Goal: Information Seeking & Learning: Learn about a topic

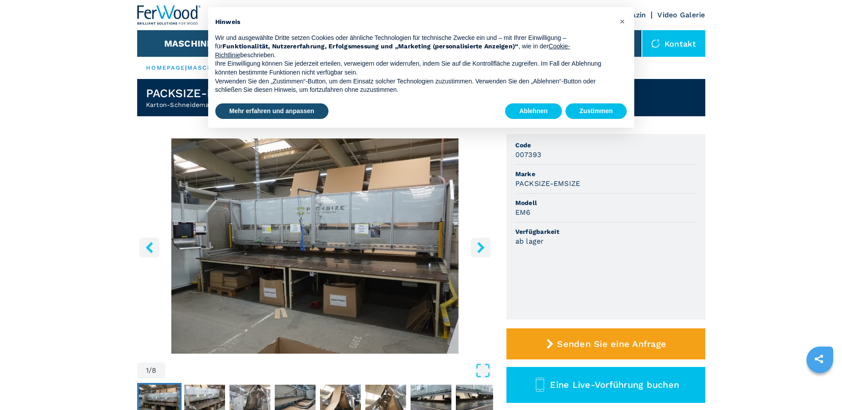
click at [469, 198] on img "Go to Slide 1" at bounding box center [315, 245] width 356 height 215
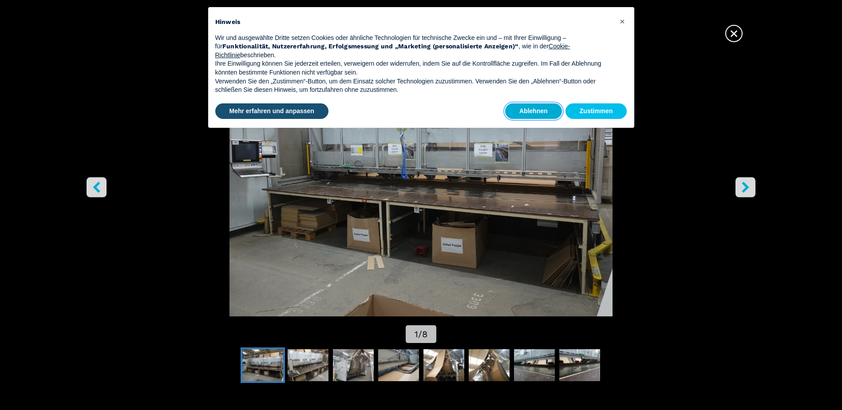
click at [525, 111] on button "Ablehnen" at bounding box center [533, 111] width 57 height 16
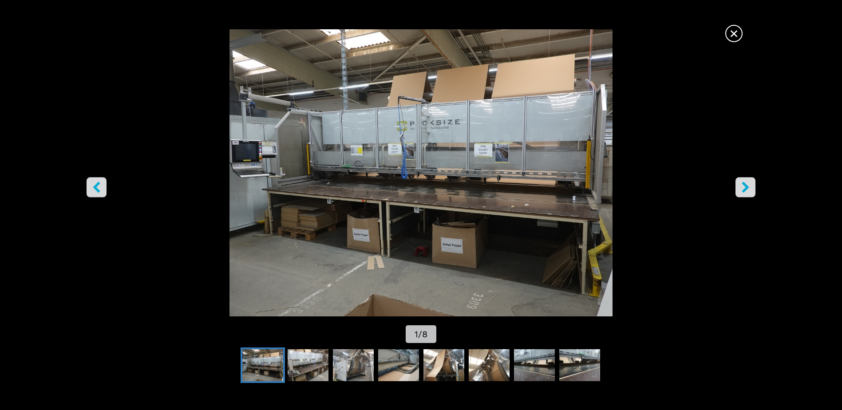
click at [103, 178] on button "left-button" at bounding box center [97, 188] width 20 height 20
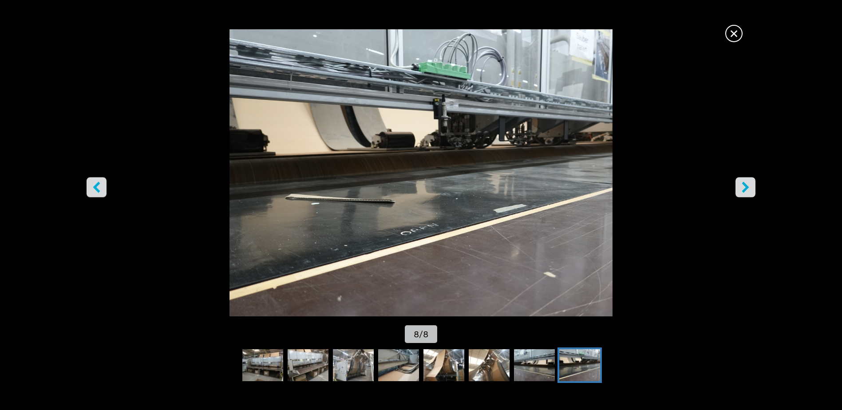
click at [733, 36] on span "×" at bounding box center [734, 32] width 16 height 16
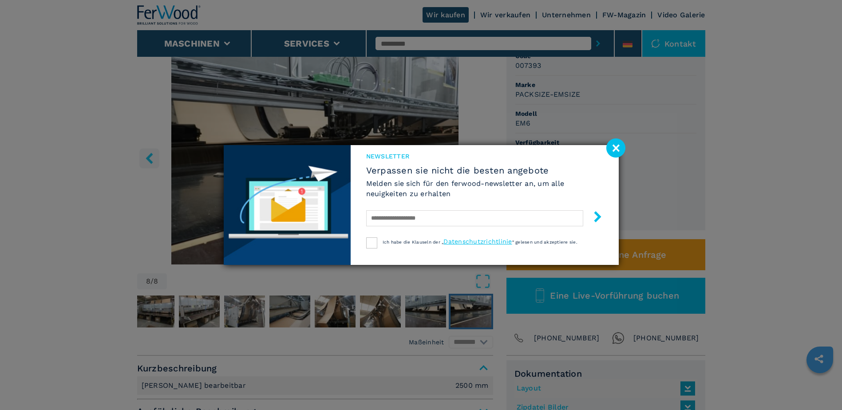
scroll to position [89, 0]
click at [616, 148] on image at bounding box center [615, 147] width 19 height 19
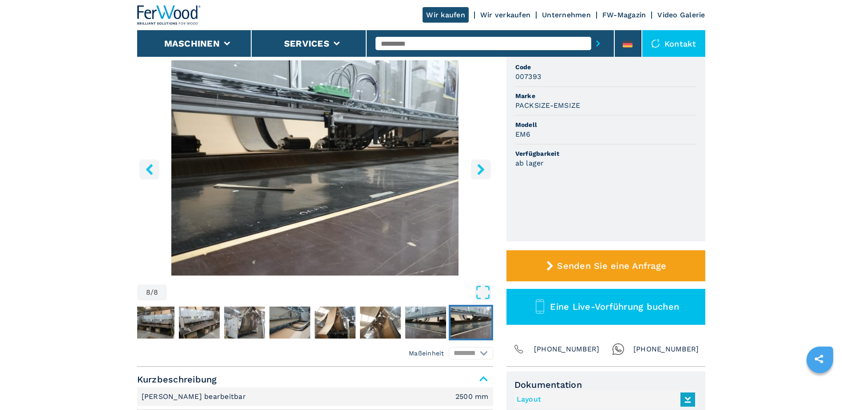
scroll to position [0, 0]
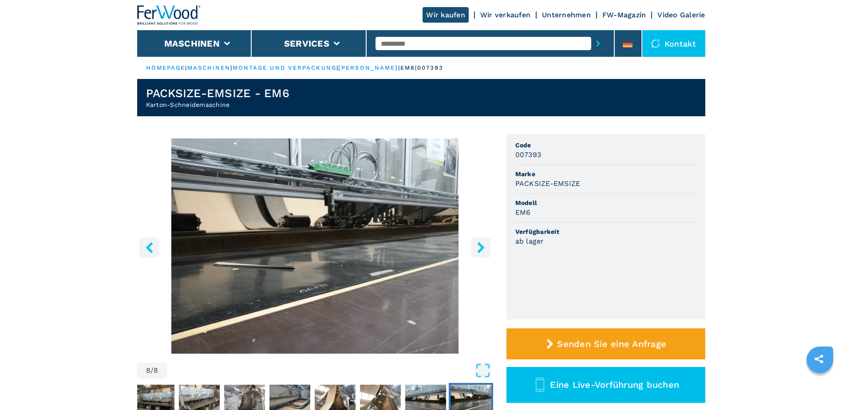
click at [484, 249] on icon "right-button" at bounding box center [480, 247] width 11 height 11
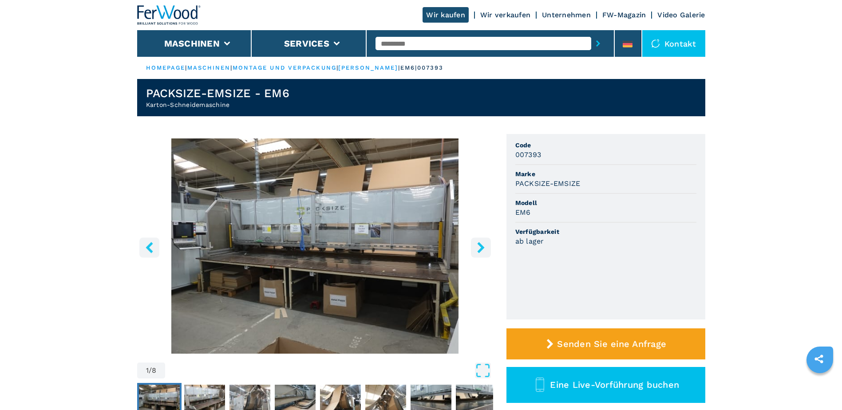
click at [483, 249] on icon "right-button" at bounding box center [480, 247] width 11 height 11
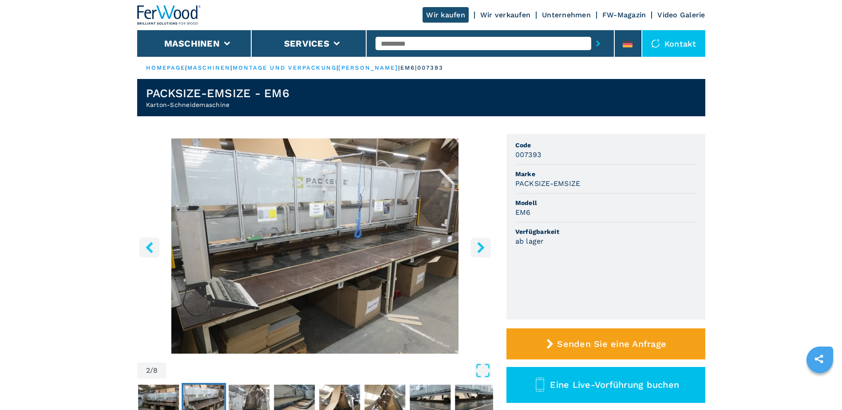
click at [483, 249] on icon "right-button" at bounding box center [480, 247] width 11 height 11
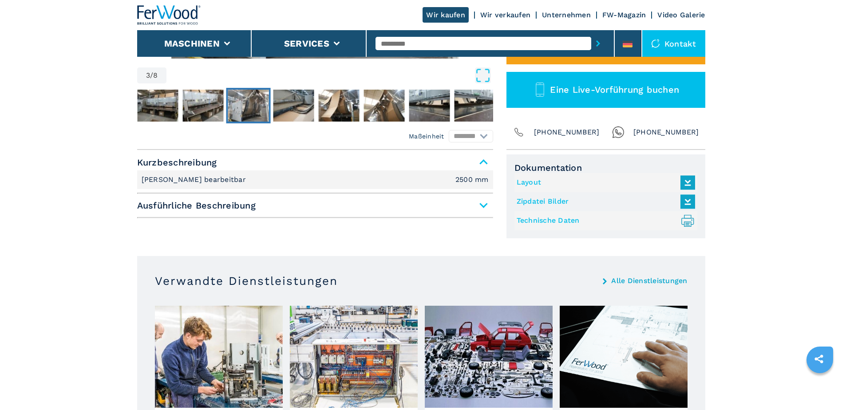
scroll to position [311, 0]
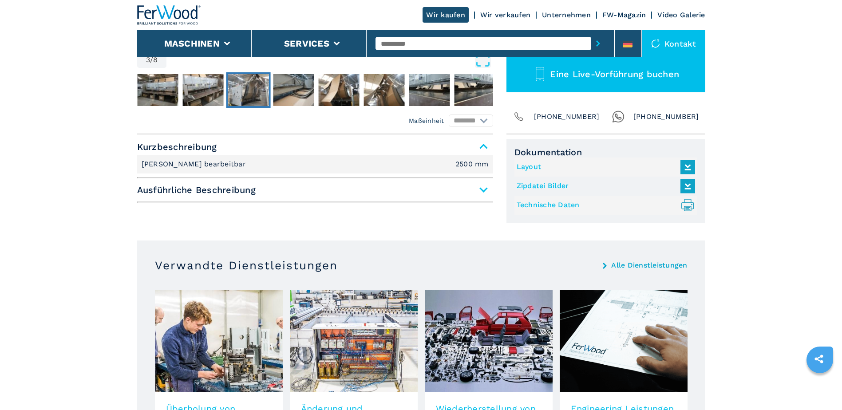
click at [300, 197] on span "Ausführliche Beschreibung" at bounding box center [315, 190] width 356 height 16
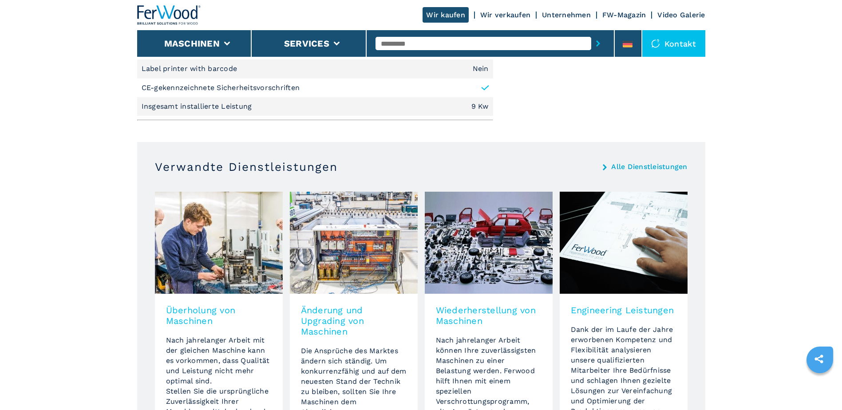
scroll to position [621, 0]
